Goal: Information Seeking & Learning: Learn about a topic

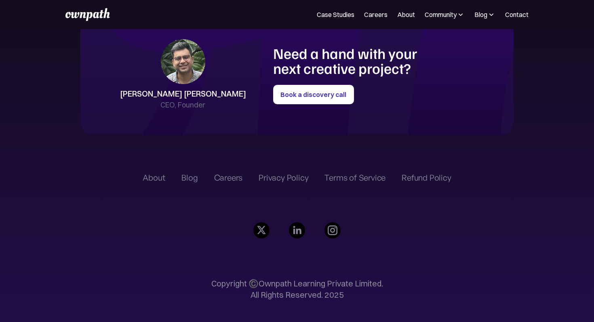
scroll to position [1848, 0]
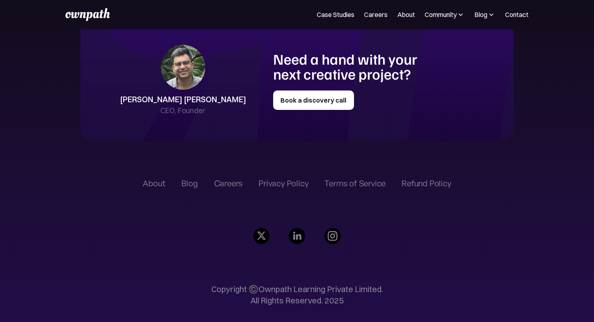
click at [316, 99] on link "Book a discovery call" at bounding box center [313, 100] width 81 height 19
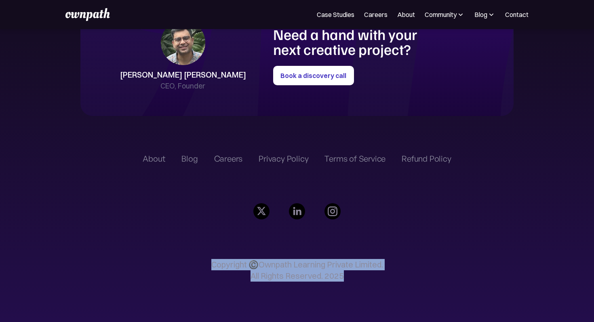
drag, startPoint x: 206, startPoint y: 255, endPoint x: 412, endPoint y: 279, distance: 207.5
click at [412, 279] on div "About Blog Careers Privacy Policy Terms of Service Refund Policy Copyright ©️Ow…" at bounding box center [297, 222] width 308 height 184
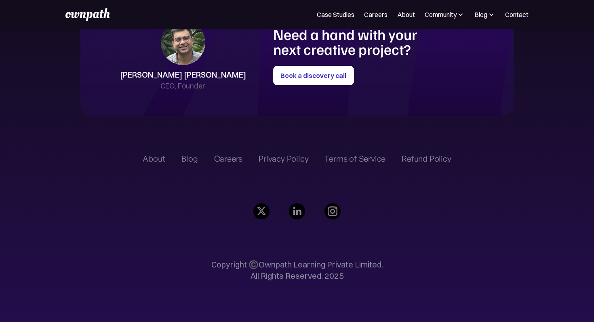
click at [424, 254] on div "About Blog Careers Privacy Policy Terms of Service Refund Policy Copyright ©️Ow…" at bounding box center [297, 222] width 308 height 184
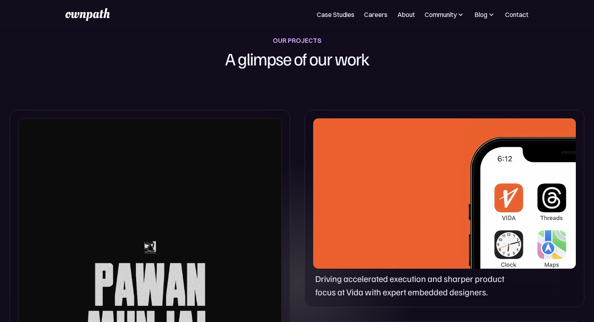
scroll to position [0, 0]
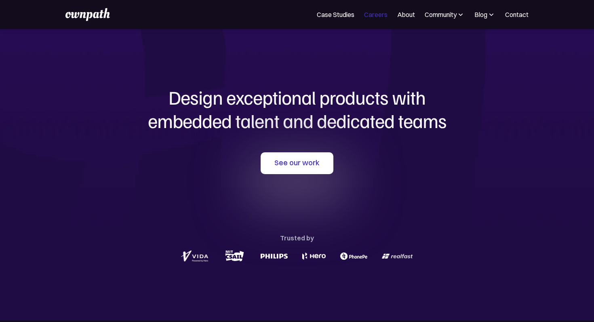
click at [370, 16] on link "Careers" at bounding box center [375, 15] width 23 height 10
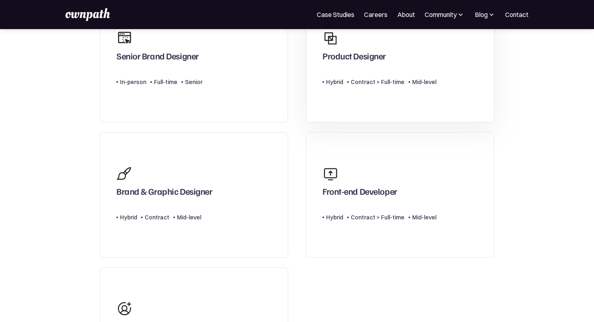
scroll to position [113, 0]
click at [393, 222] on div "Front-end Developer Type Level Hybrid Contract > Full-time Mid-level" at bounding box center [380, 194] width 114 height 67
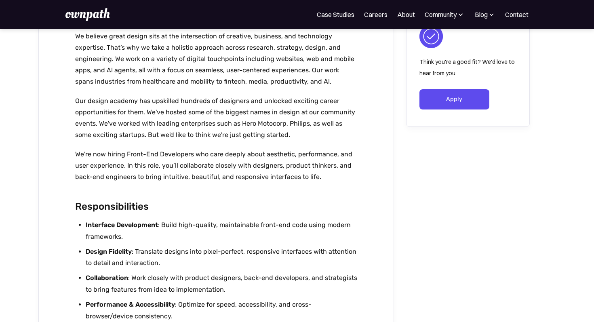
scroll to position [274, 0]
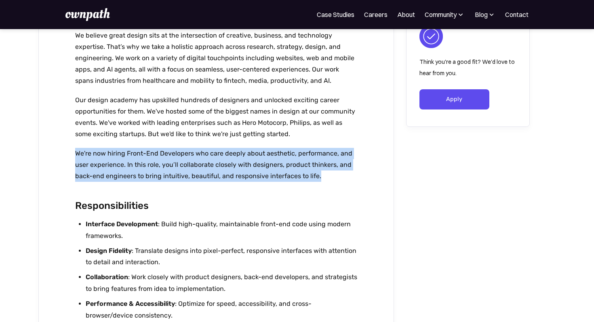
drag, startPoint x: 74, startPoint y: 153, endPoint x: 328, endPoint y: 175, distance: 254.4
click at [329, 175] on div "Front-end Developer Location Bangalore Level Mid-level Department Type Contract…" at bounding box center [216, 242] width 356 height 914
drag, startPoint x: 327, startPoint y: 176, endPoint x: 64, endPoint y: 140, distance: 265.2
click at [65, 141] on div "Front-end Developer Location Bangalore Level Mid-level Department Type Contract…" at bounding box center [216, 242] width 356 height 914
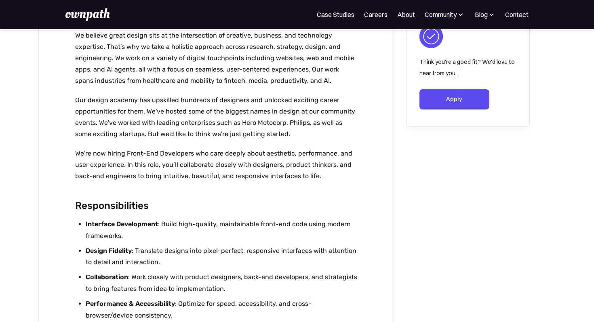
click at [181, 188] on div "ownpath Studios is our consulting arm that partners with startups and enterpris…" at bounding box center [216, 94] width 283 height 191
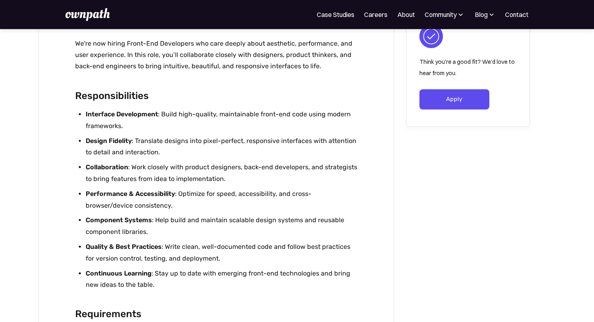
scroll to position [385, 0]
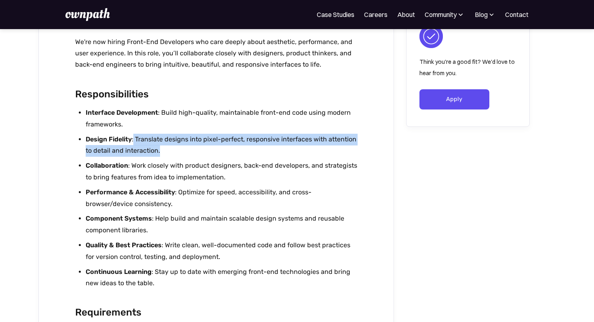
drag, startPoint x: 134, startPoint y: 138, endPoint x: 197, endPoint y: 150, distance: 63.7
click at [196, 150] on li "Design Fidelity : Translate designs into pixel-perfect, responsive interfaces w…" at bounding box center [222, 145] width 272 height 23
click at [197, 150] on li "Design Fidelity : Translate designs into pixel-perfect, responsive interfaces w…" at bounding box center [222, 145] width 272 height 23
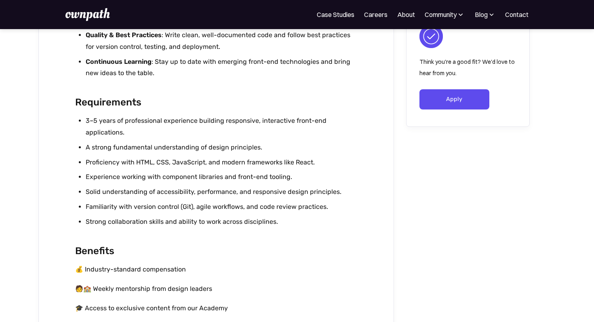
scroll to position [600, 0]
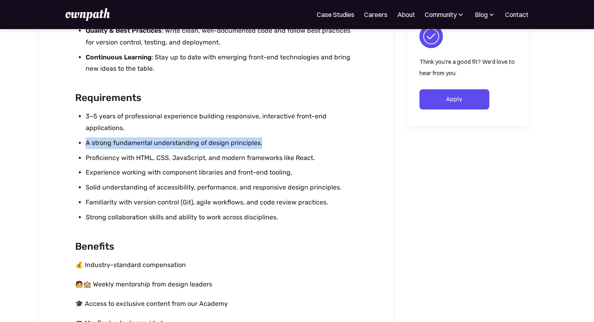
drag, startPoint x: 261, startPoint y: 142, endPoint x: 86, endPoint y: 146, distance: 174.7
click at [86, 146] on li "A strong fundamental understanding of design principles." at bounding box center [222, 143] width 272 height 12
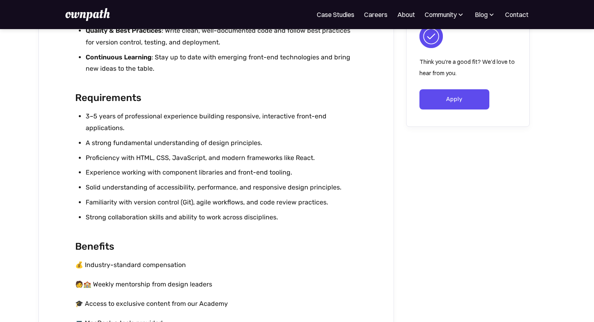
click at [263, 141] on li "A strong fundamental understanding of design principles." at bounding box center [222, 143] width 272 height 12
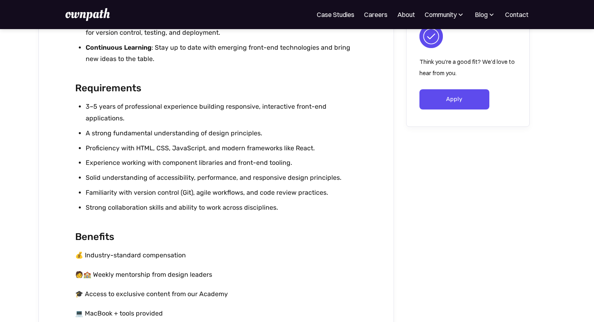
scroll to position [611, 0]
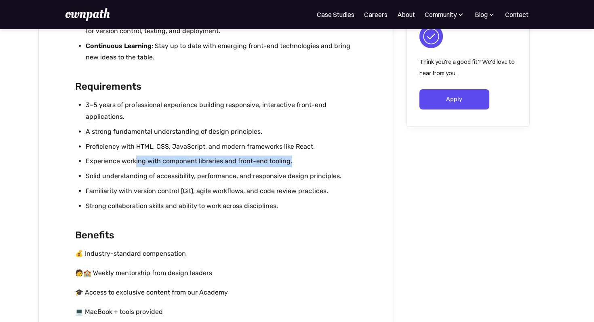
drag, startPoint x: 293, startPoint y: 159, endPoint x: 135, endPoint y: 159, distance: 158.1
click at [135, 159] on li "Experience working with component libraries and front-end tooling." at bounding box center [222, 162] width 272 height 12
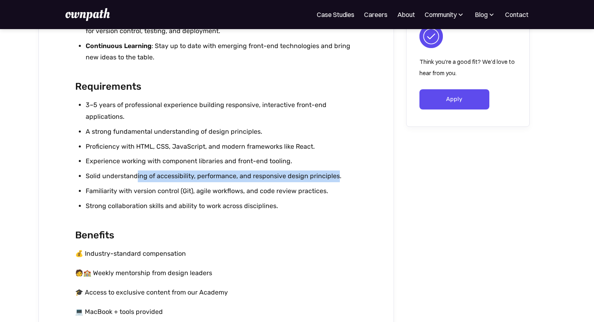
drag, startPoint x: 137, startPoint y: 177, endPoint x: 344, endPoint y: 174, distance: 207.0
click at [344, 174] on li "Solid understanding of accessibility, performance, and responsive design princi…" at bounding box center [222, 177] width 272 height 12
drag, startPoint x: 344, startPoint y: 174, endPoint x: 61, endPoint y: 176, distance: 283.4
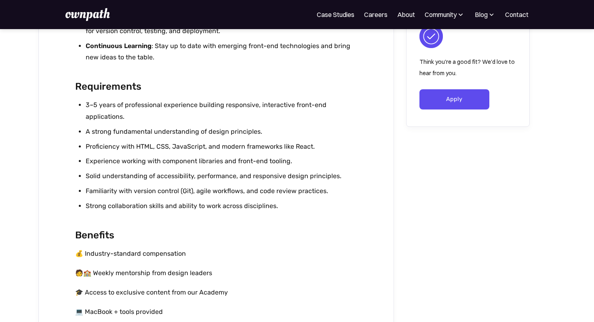
click at [134, 176] on li "Solid understanding of accessibility, performance, and responsive design princi…" at bounding box center [222, 177] width 272 height 12
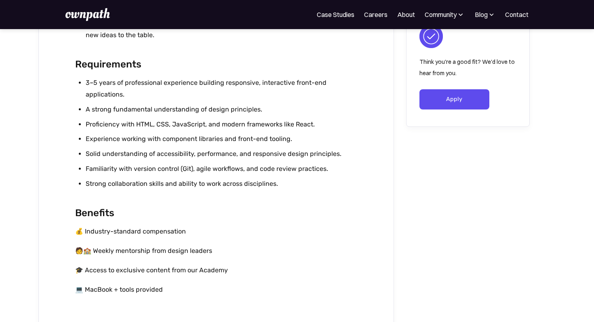
scroll to position [641, 0]
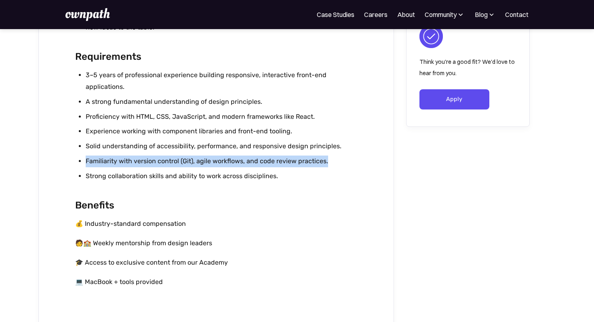
drag, startPoint x: 324, startPoint y: 160, endPoint x: 78, endPoint y: 158, distance: 246.2
click at [78, 158] on ul "3–5 years of professional experience building responsive, interactive front-end…" at bounding box center [216, 128] width 283 height 116
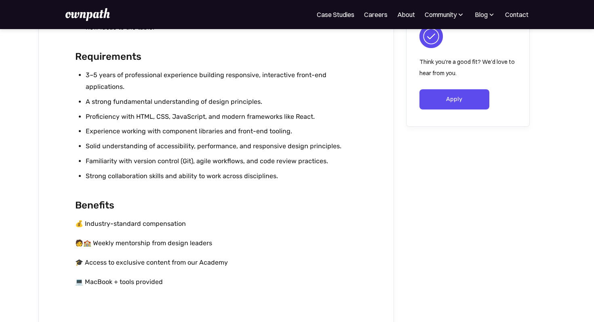
click at [98, 162] on li "Familiarity with version control (Git), agile workflows, and code review practi…" at bounding box center [222, 162] width 272 height 12
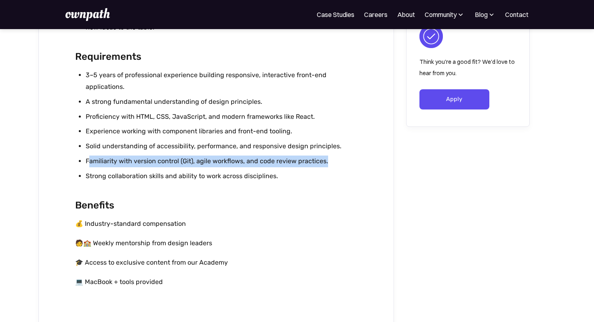
drag, startPoint x: 336, startPoint y: 163, endPoint x: 82, endPoint y: 163, distance: 254.3
click at [86, 163] on li "Familiarity with version control (Git), agile workflows, and code review practi…" at bounding box center [222, 162] width 272 height 12
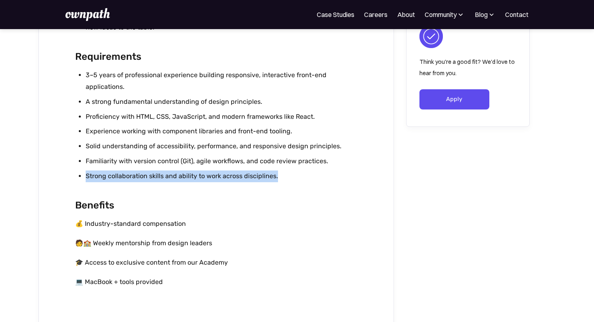
drag, startPoint x: 85, startPoint y: 175, endPoint x: 291, endPoint y: 171, distance: 205.8
click at [289, 171] on li "Strong collaboration skills and ability to work across disciplines." at bounding box center [222, 177] width 272 height 12
click at [291, 171] on li "Strong collaboration skills and ability to work across disciplines." at bounding box center [222, 177] width 272 height 12
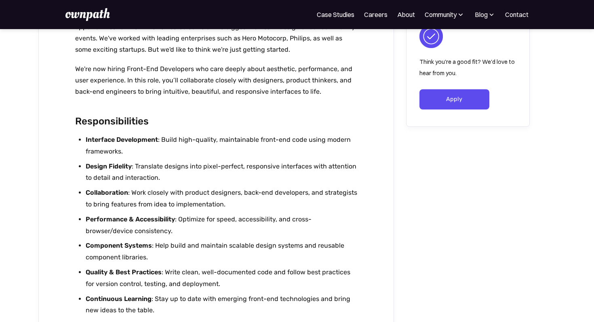
scroll to position [355, 0]
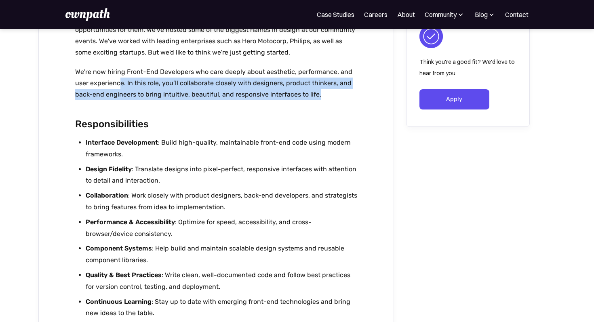
drag, startPoint x: 121, startPoint y: 85, endPoint x: 334, endPoint y: 98, distance: 213.4
click at [334, 98] on p "We're now hiring Front-End Developers who care deeply about aesthetic, performa…" at bounding box center [216, 83] width 283 height 34
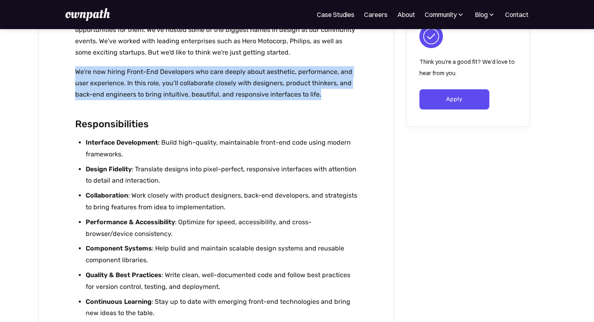
drag, startPoint x: 334, startPoint y: 98, endPoint x: 72, endPoint y: 72, distance: 263.6
click at [72, 72] on div "Front-end Developer Location Bangalore Level Mid-level Department Type Contract…" at bounding box center [216, 160] width 356 height 914
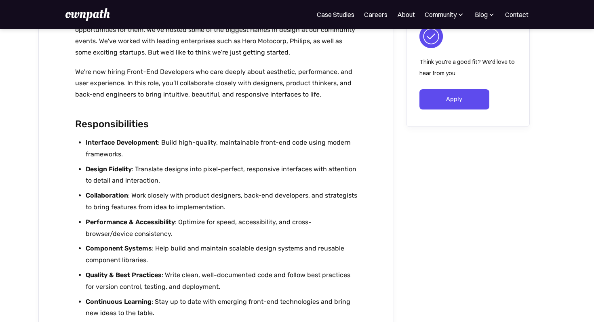
click at [391, 123] on div "Front-end Developer Location Bangalore Level Mid-level Department Type Contract…" at bounding box center [216, 160] width 356 height 914
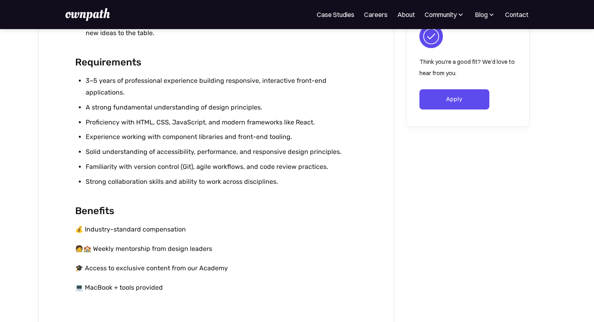
scroll to position [489, 0]
